Goal: Task Accomplishment & Management: Use online tool/utility

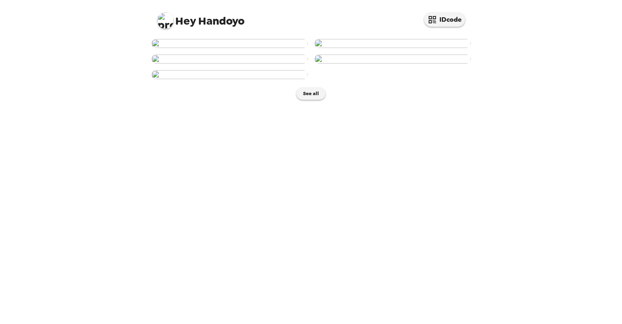
scroll to position [173, 0]
click at [282, 64] on img at bounding box center [230, 59] width 157 height 9
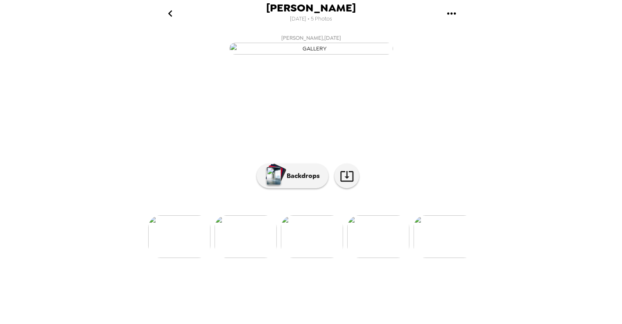
scroll to position [31, 0]
click at [317, 188] on button "Backdrops" at bounding box center [293, 176] width 72 height 25
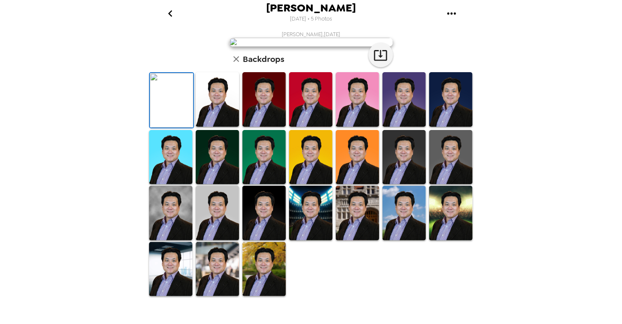
scroll to position [82, 0]
click at [224, 127] on img at bounding box center [217, 99] width 43 height 55
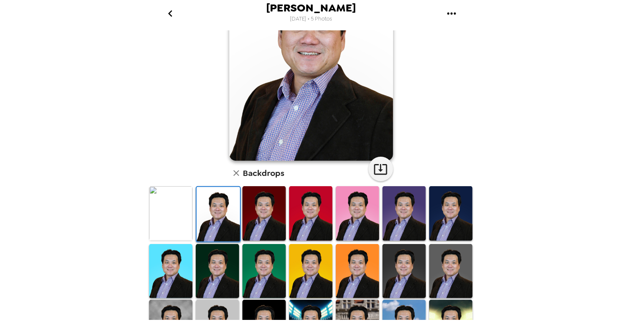
scroll to position [0, 0]
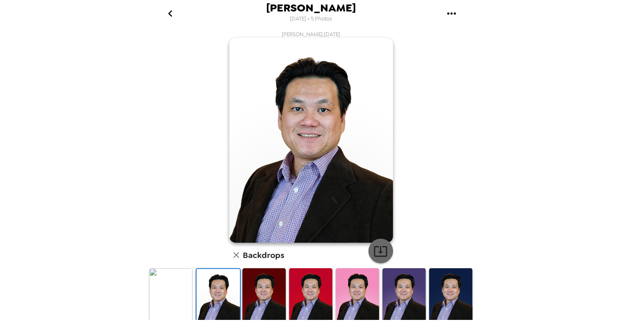
click at [374, 255] on icon "button" at bounding box center [380, 251] width 13 height 11
